Goal: Check status: Check status

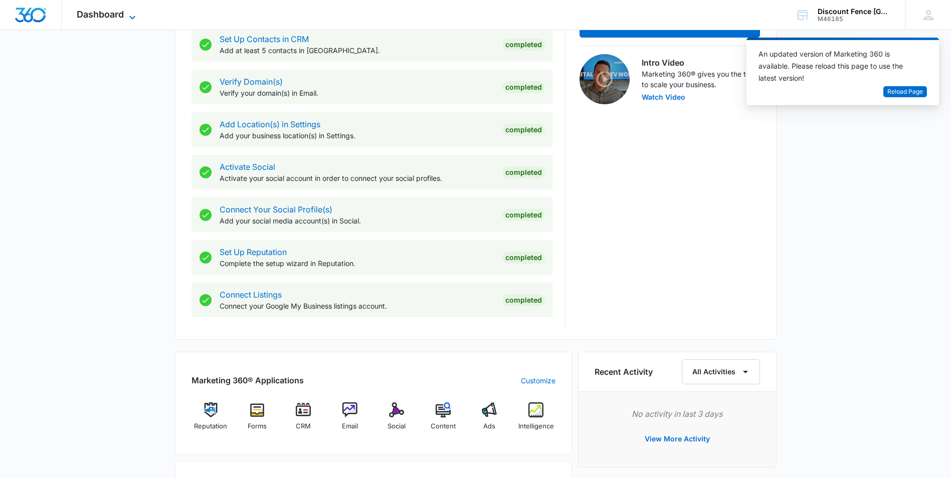
click at [102, 11] on span "Dashboard" at bounding box center [100, 14] width 47 height 11
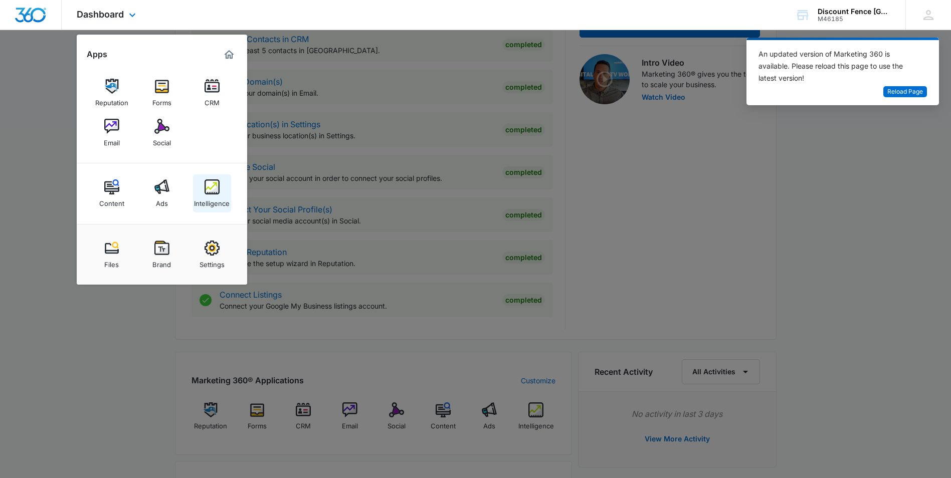
click at [209, 195] on div "Intelligence" at bounding box center [212, 201] width 36 height 13
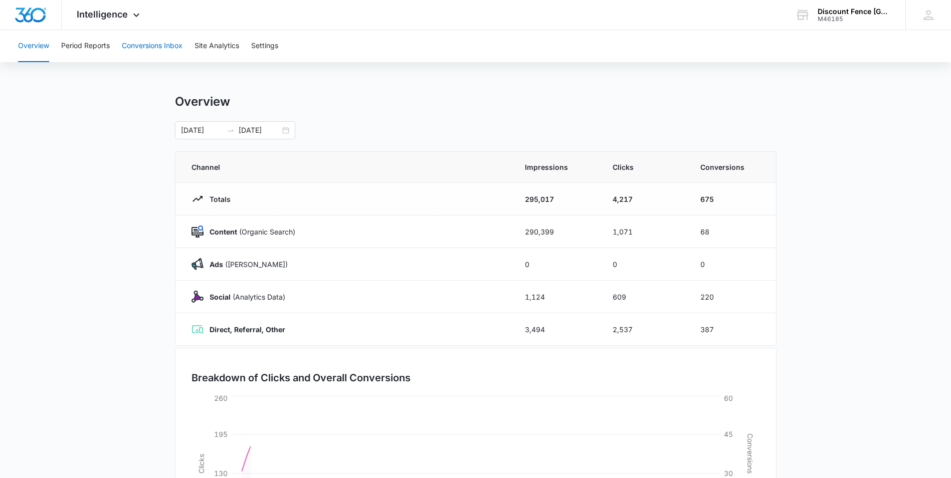
click at [143, 45] on button "Conversions Inbox" at bounding box center [152, 46] width 61 height 32
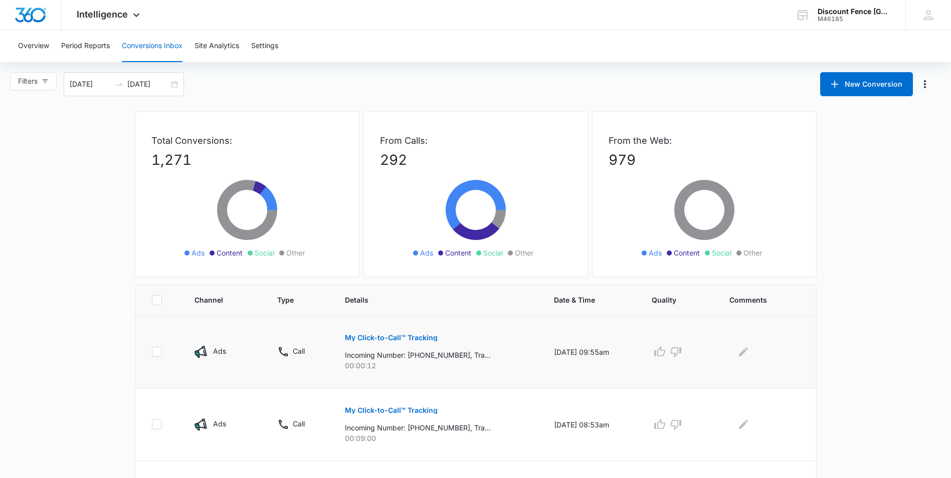
click at [427, 343] on button "My Click-to-Call™ Tracking" at bounding box center [391, 338] width 93 height 24
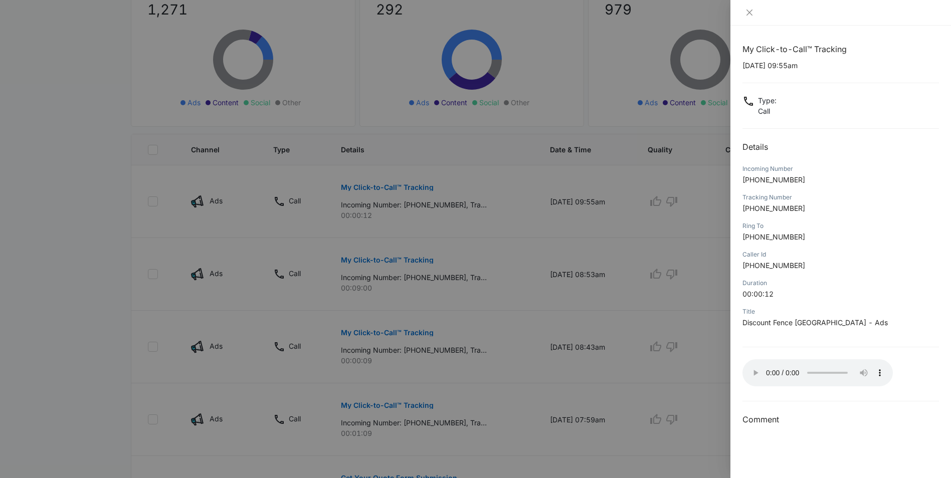
scroll to position [201, 0]
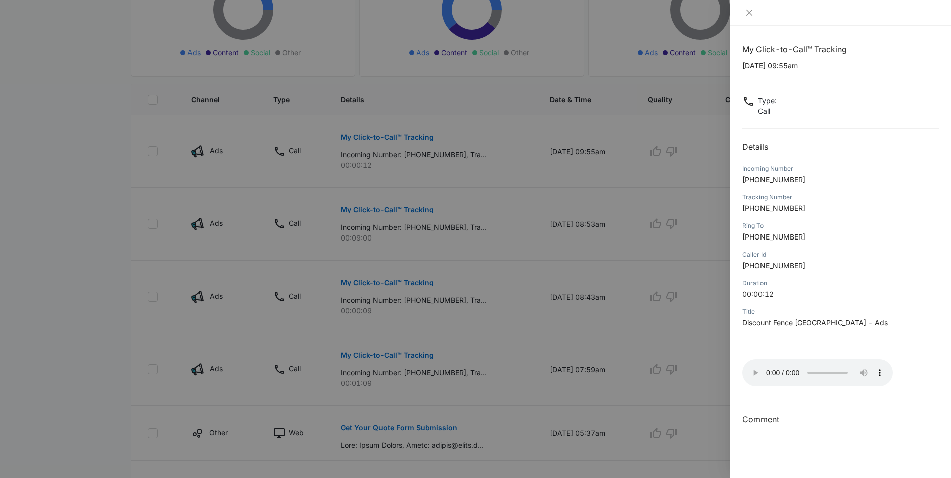
click at [500, 193] on div at bounding box center [475, 239] width 951 height 478
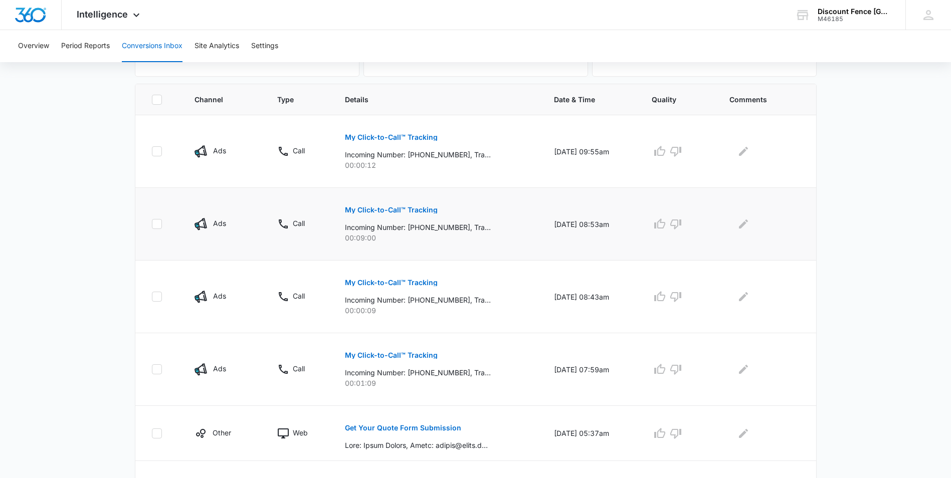
click at [401, 213] on p "My Click-to-Call™ Tracking" at bounding box center [391, 210] width 93 height 7
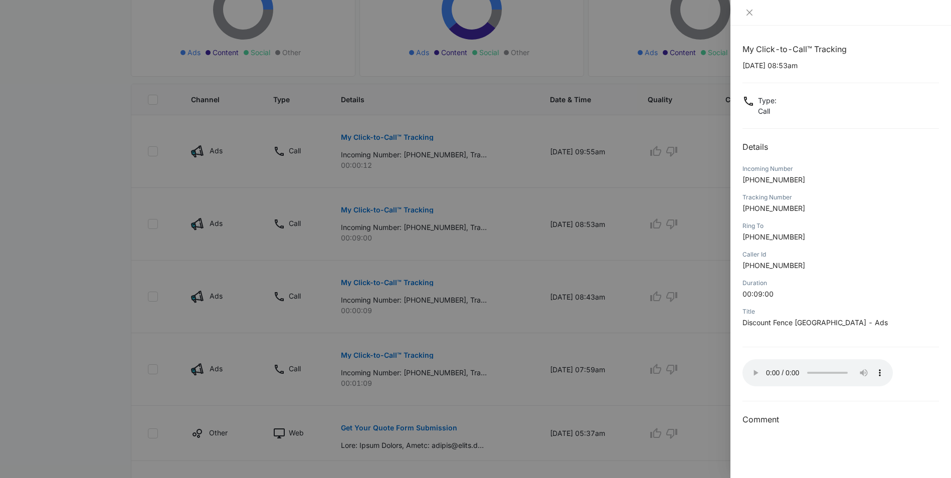
click at [498, 180] on div at bounding box center [475, 239] width 951 height 478
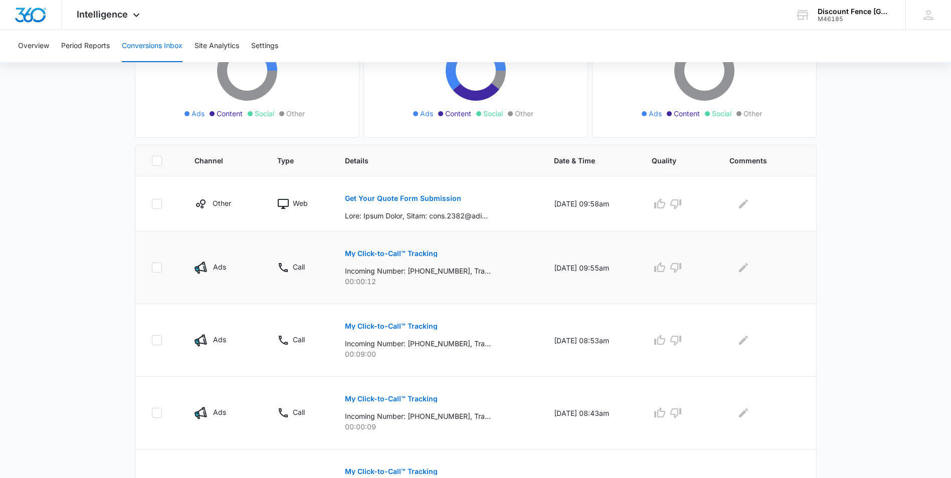
scroll to position [89, 0]
